Goal: Information Seeking & Learning: Stay updated

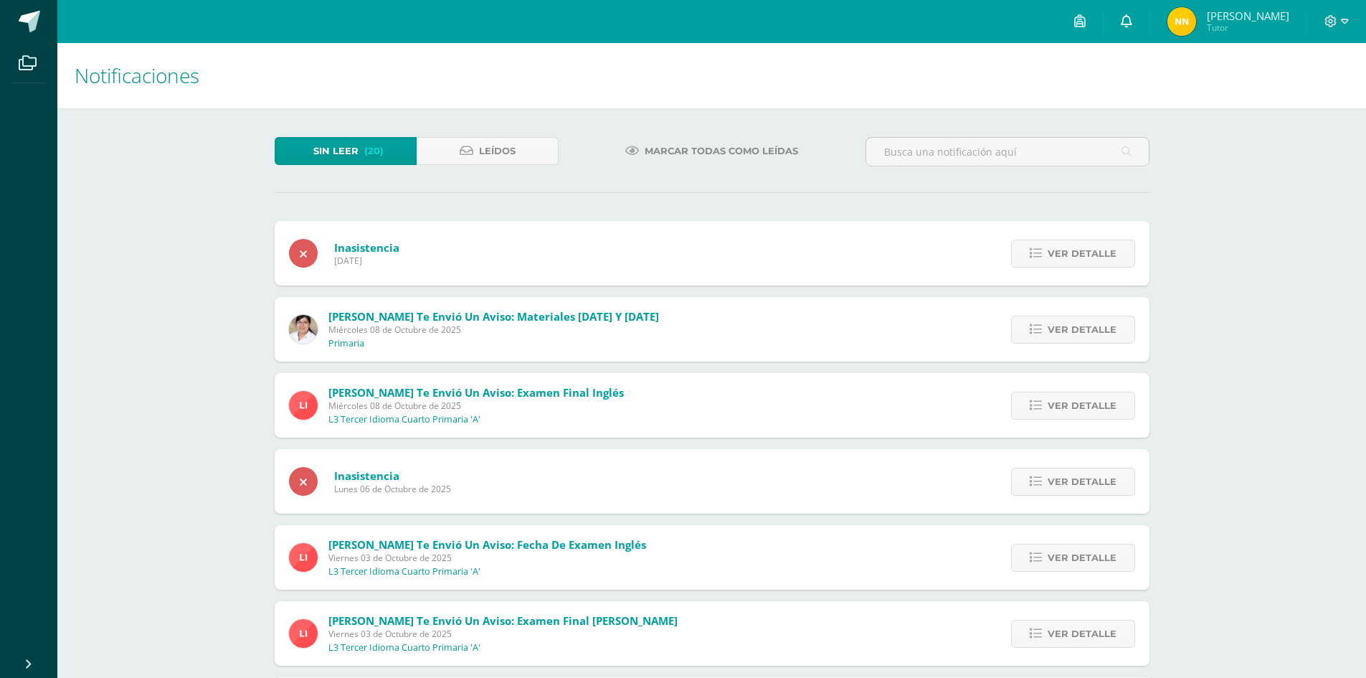
click at [1149, 37] on link at bounding box center [1126, 21] width 46 height 43
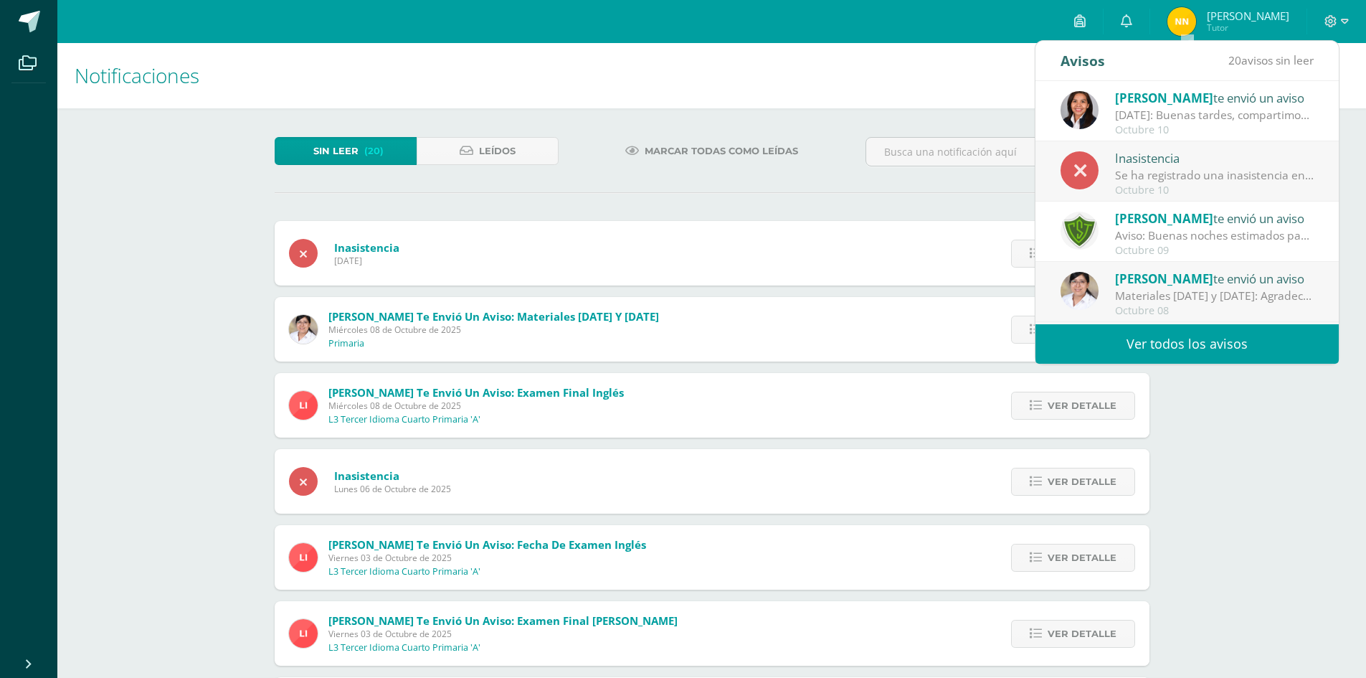
click at [1268, 119] on div "[DATE]: Buenas tardes, compartimos información importante del [DATE]. Atentamen…" at bounding box center [1214, 115] width 199 height 16
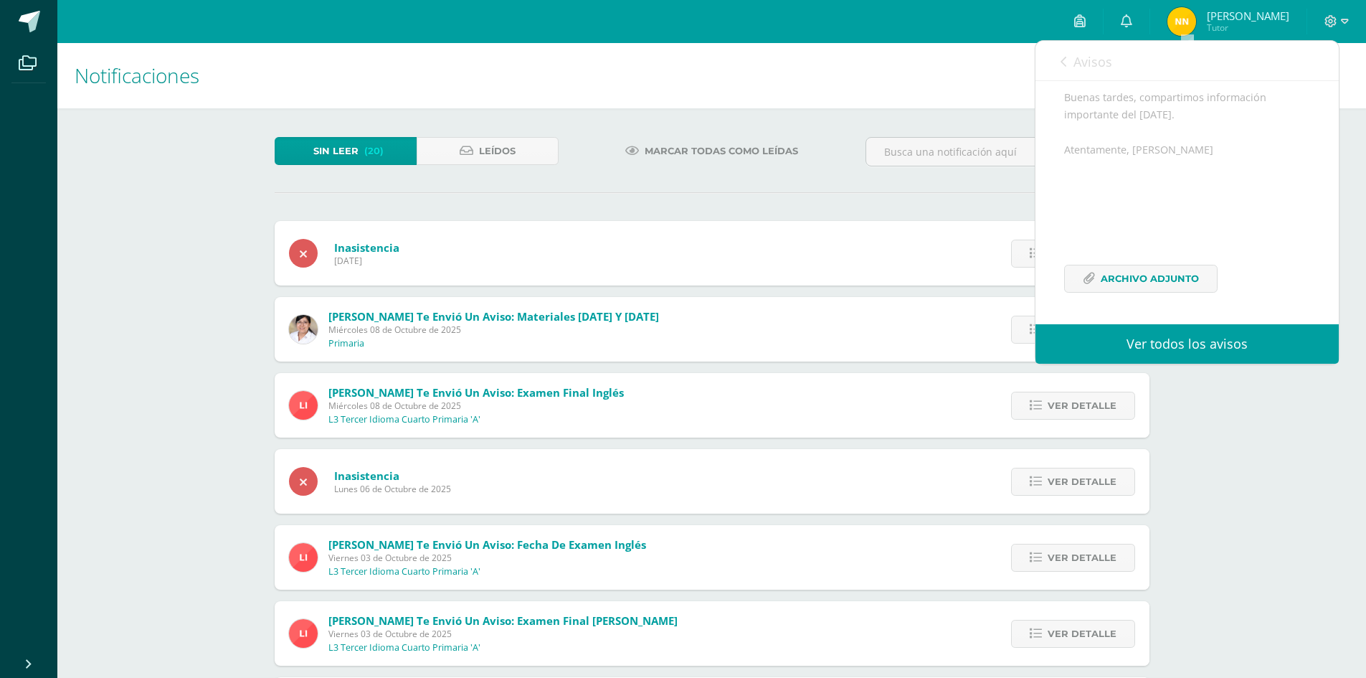
scroll to position [85, 0]
click at [1065, 65] on icon at bounding box center [1063, 61] width 6 height 11
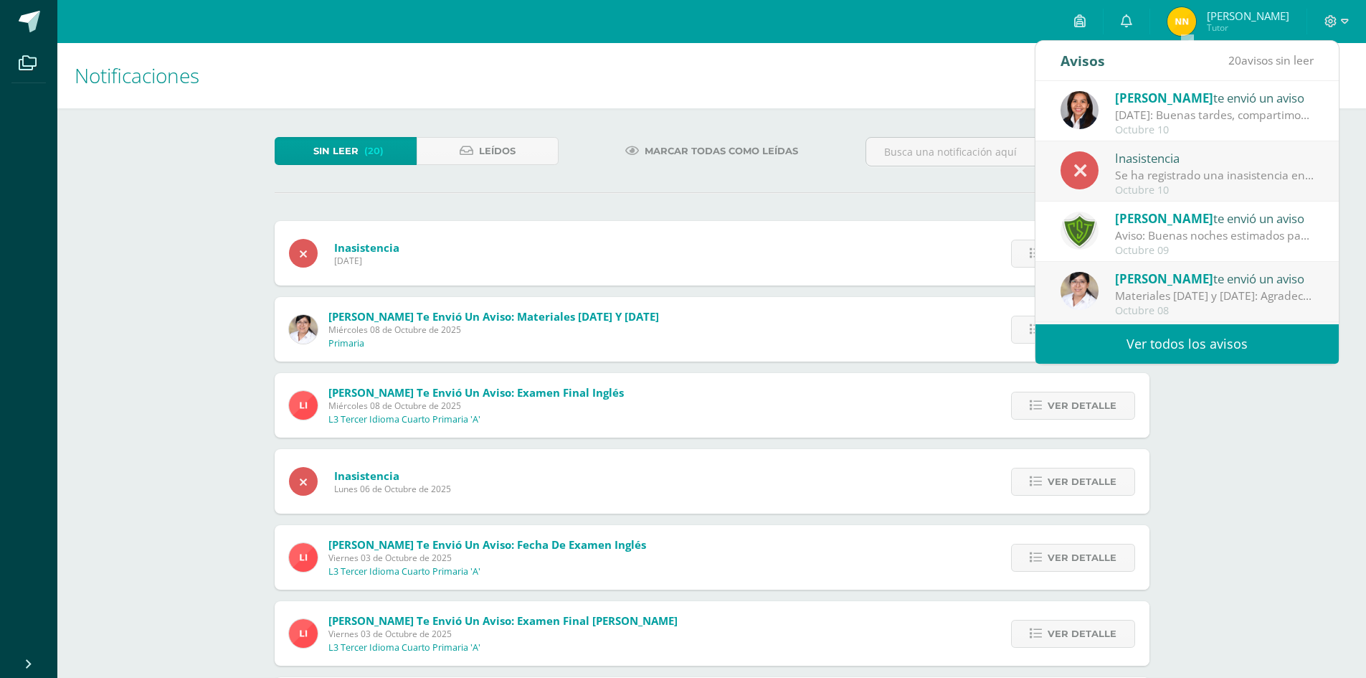
click at [1268, 213] on div "[PERSON_NAME] te envió un aviso" at bounding box center [1214, 218] width 199 height 19
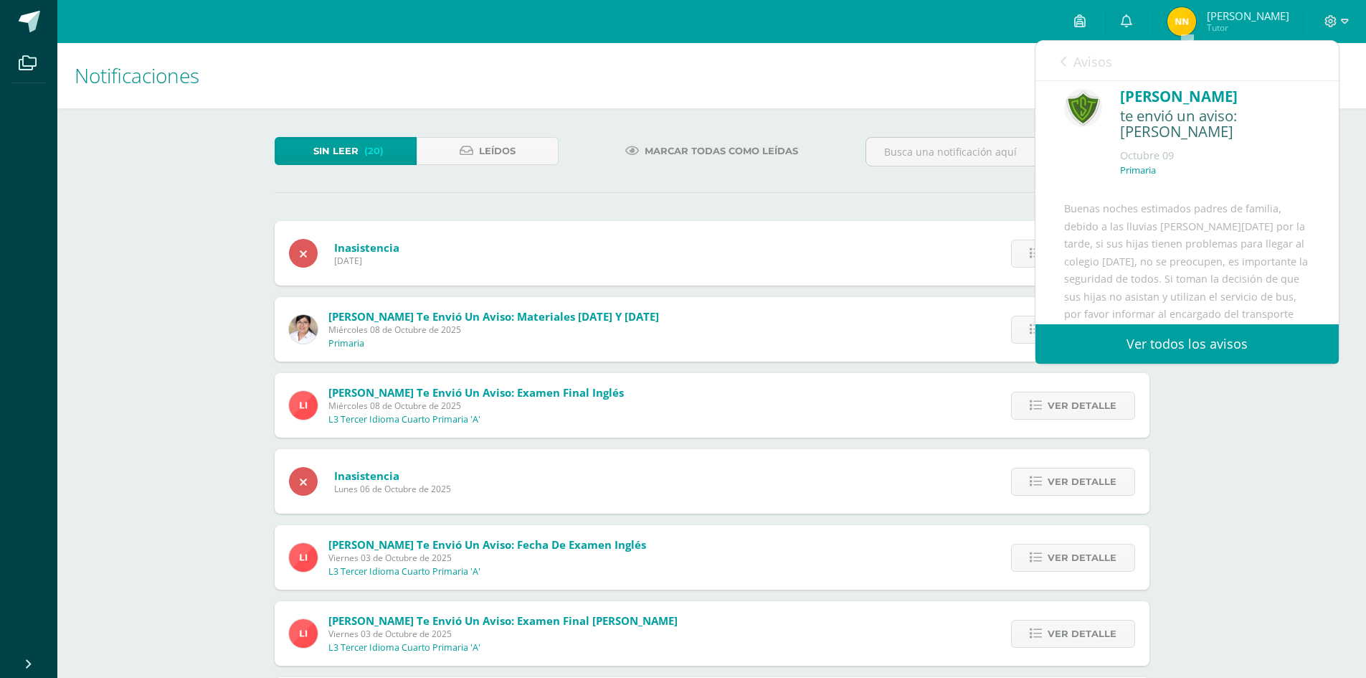
scroll to position [0, 0]
click at [1073, 67] on span "Avisos" at bounding box center [1092, 61] width 39 height 17
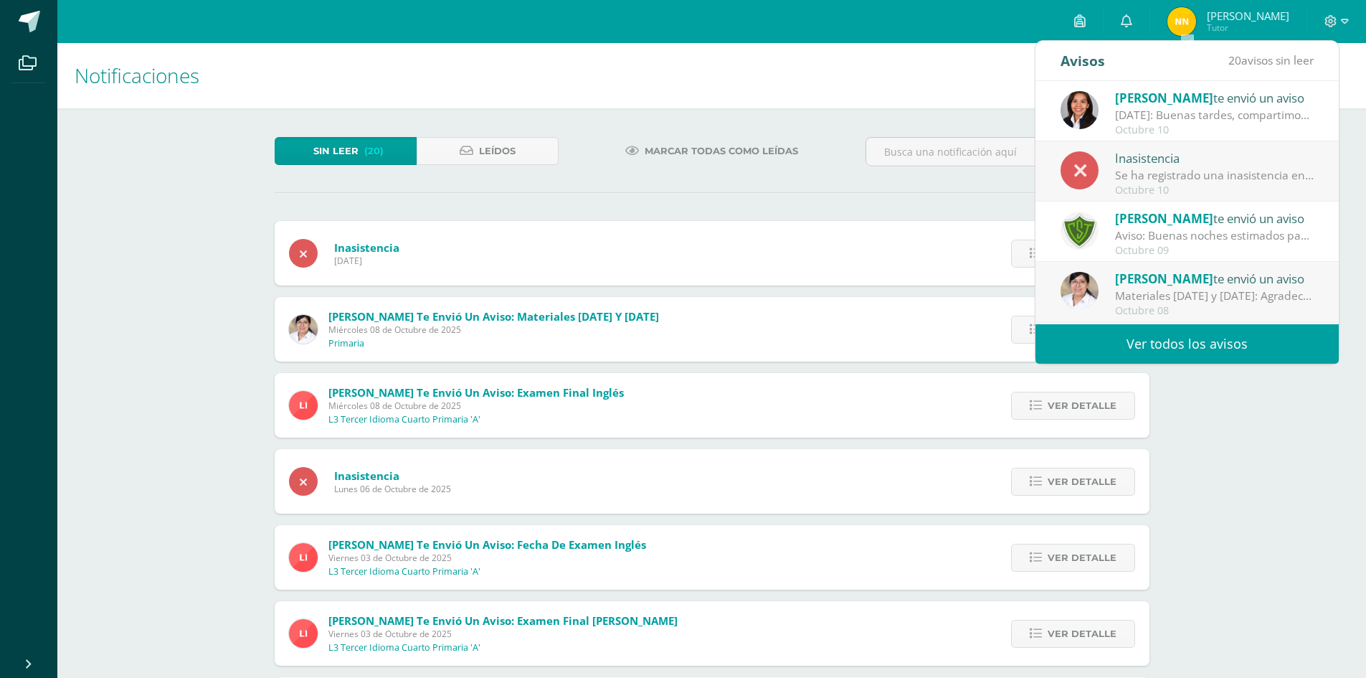
click at [766, 51] on h1 "Notificaciones" at bounding box center [712, 75] width 1274 height 65
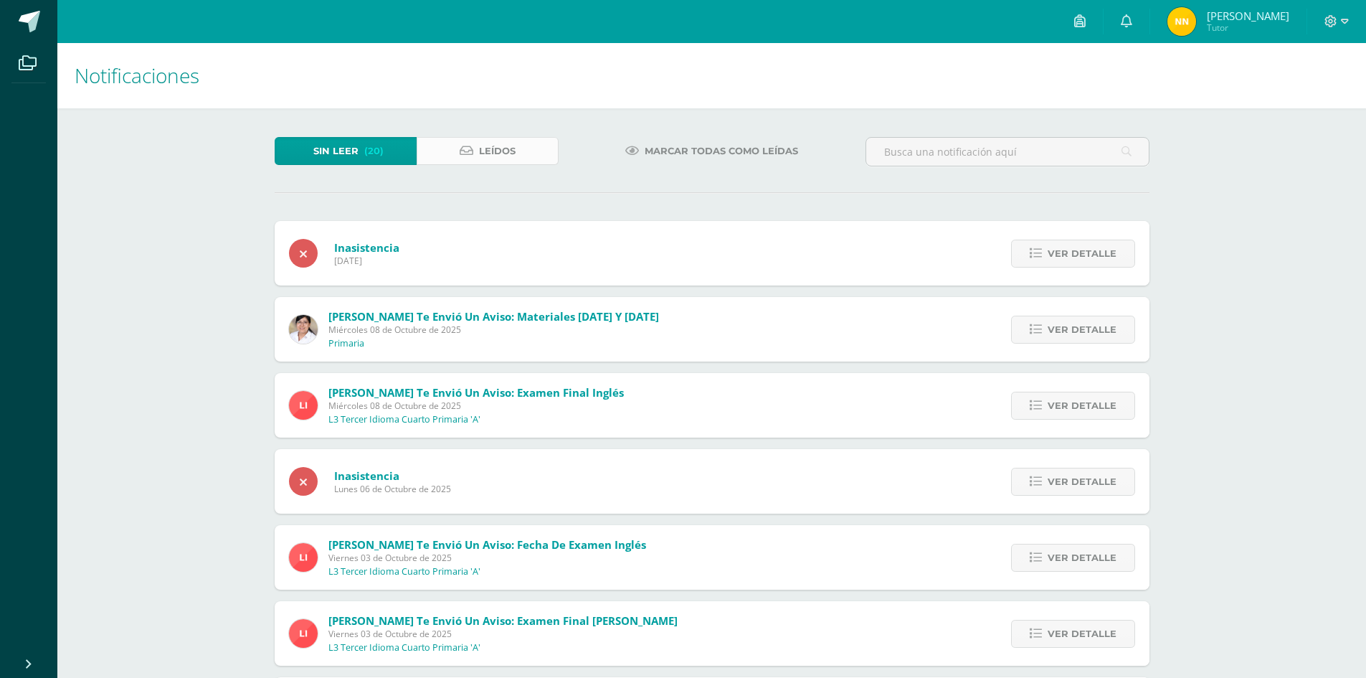
click at [455, 161] on link "Leídos" at bounding box center [488, 151] width 142 height 28
click at [1149, 31] on link at bounding box center [1126, 21] width 46 height 43
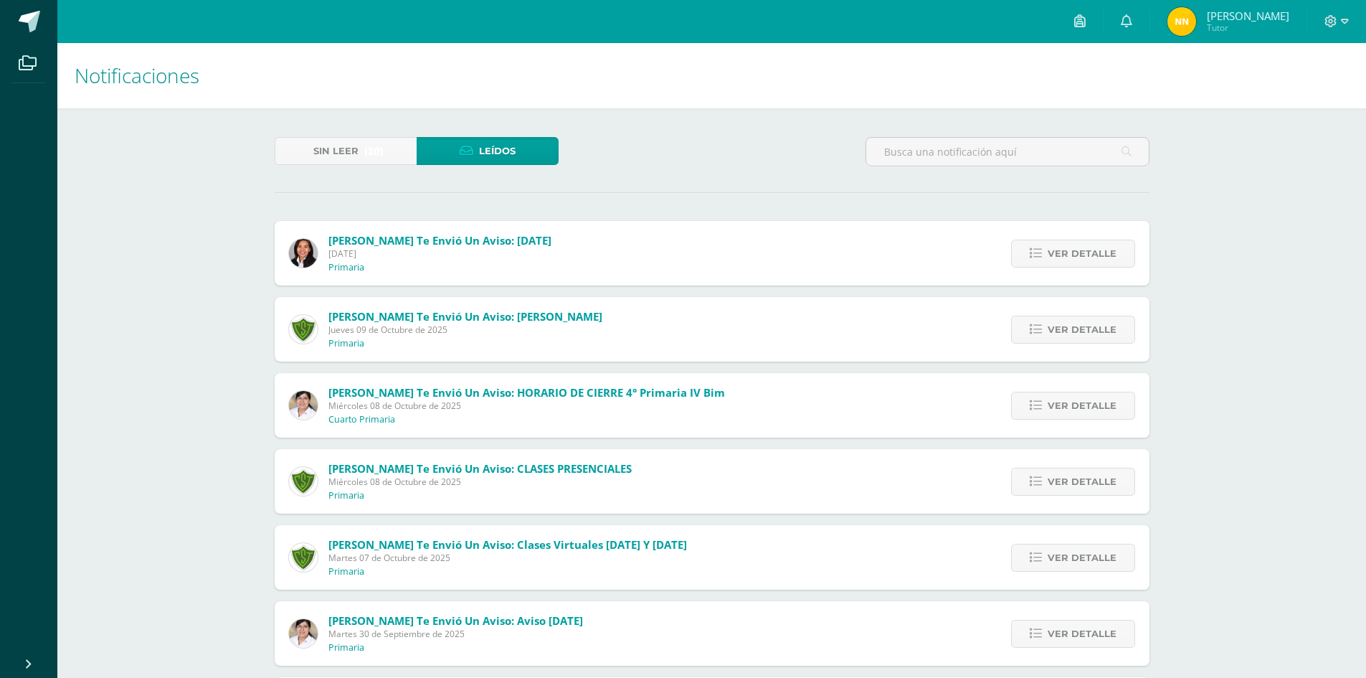
click at [422, 403] on span "Miércoles 08 de Octubre de 2025" at bounding box center [526, 405] width 396 height 12
click at [1046, 402] on link "Ver detalle" at bounding box center [1073, 405] width 124 height 28
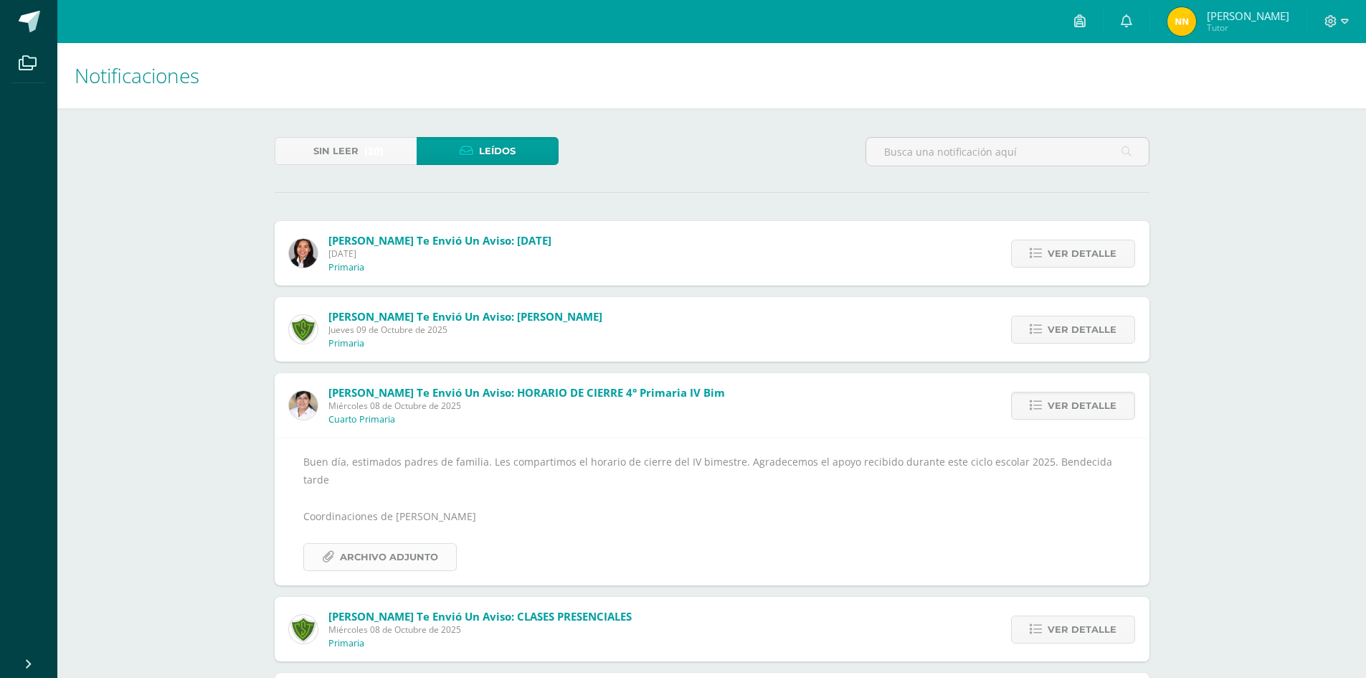
click at [362, 543] on span "Archivo Adjunto" at bounding box center [389, 556] width 98 height 27
